Goal: Information Seeking & Learning: Check status

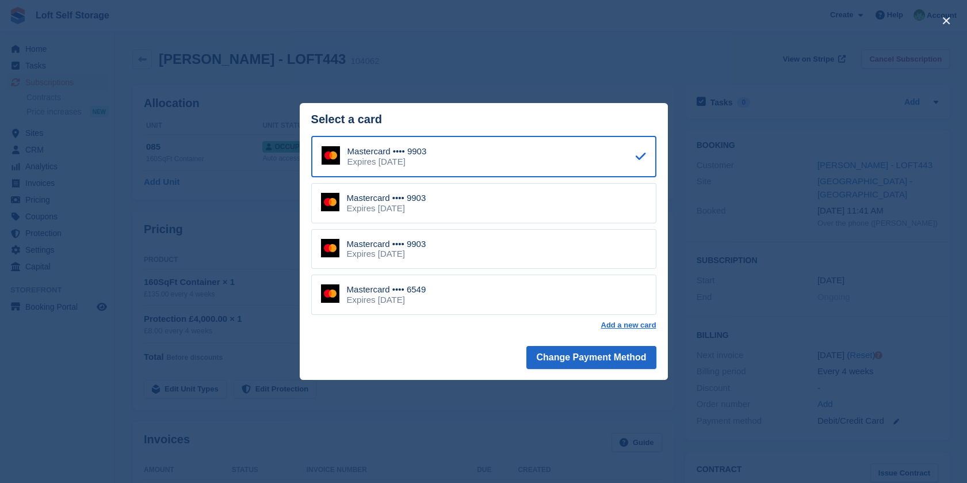
drag, startPoint x: 0, startPoint y: 0, endPoint x: 814, endPoint y: 85, distance: 818.3
click at [814, 85] on div "close" at bounding box center [483, 241] width 967 height 483
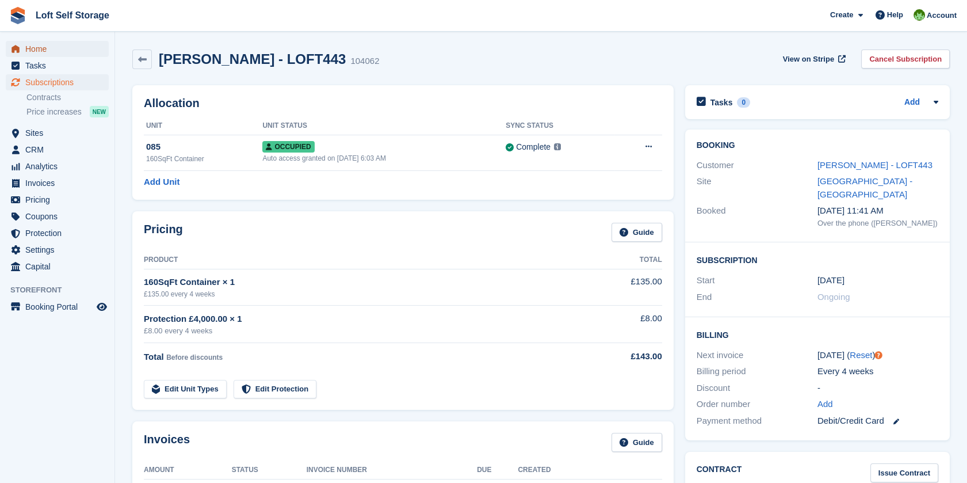
click at [53, 48] on span "Home" at bounding box center [59, 49] width 69 height 16
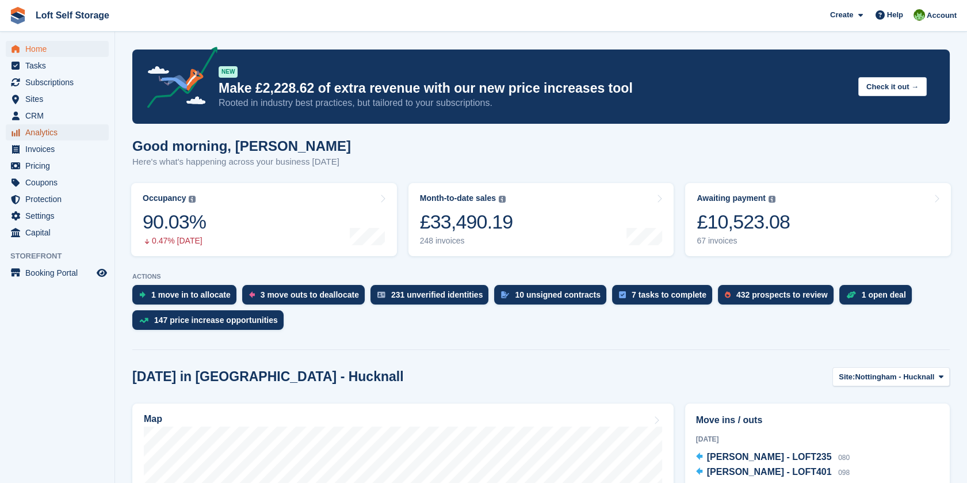
click at [56, 134] on span "Analytics" at bounding box center [59, 132] width 69 height 16
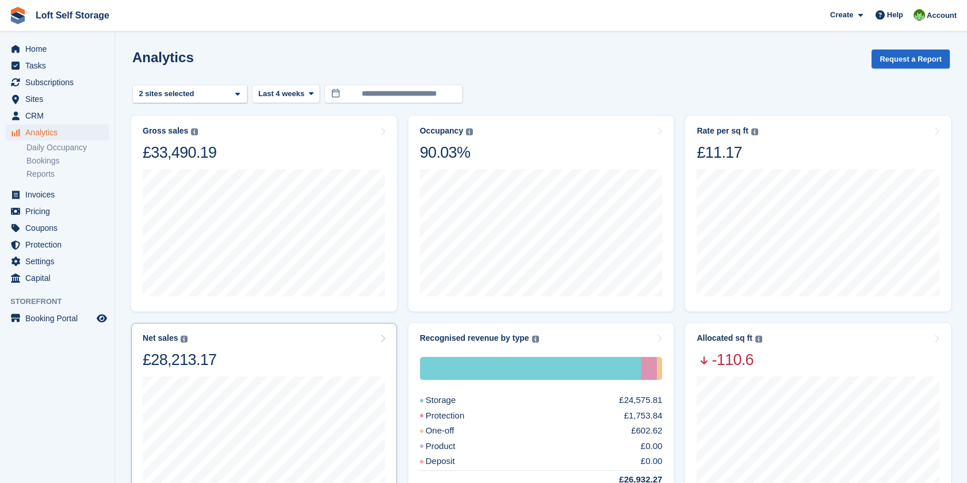
click at [236, 342] on div "Net sales The sum of all finalised invoices, after discount and excluding tax. …" at bounding box center [264, 351] width 243 height 36
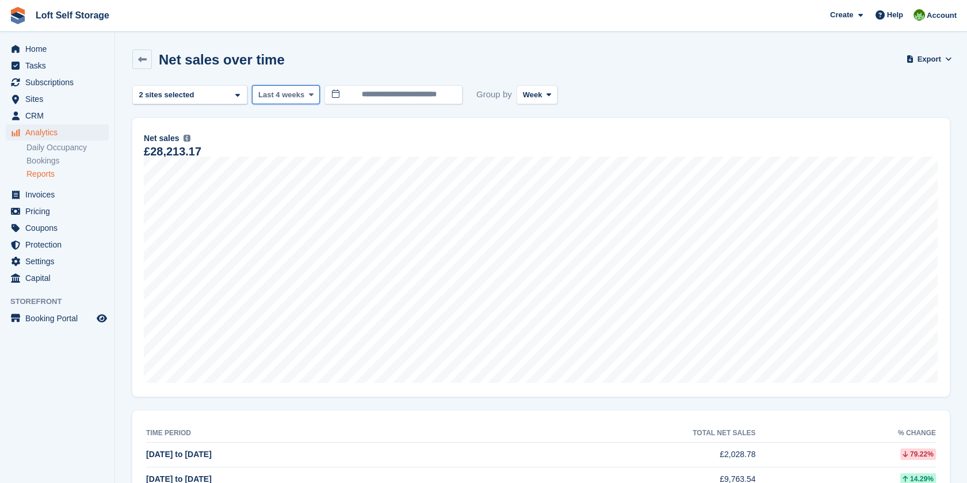
click at [299, 92] on span "Last 4 weeks" at bounding box center [281, 95] width 46 height 12
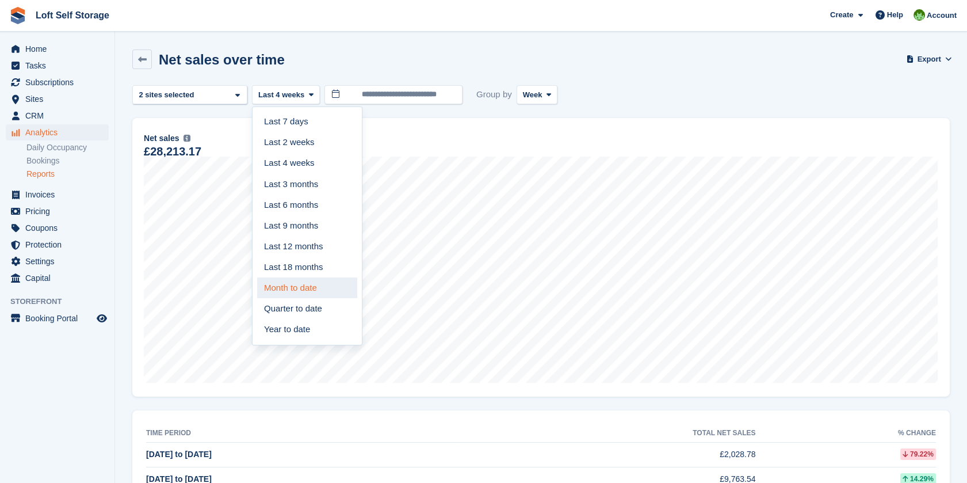
click at [312, 281] on link "Month to date" at bounding box center [307, 287] width 100 height 21
